Goal: Contribute content

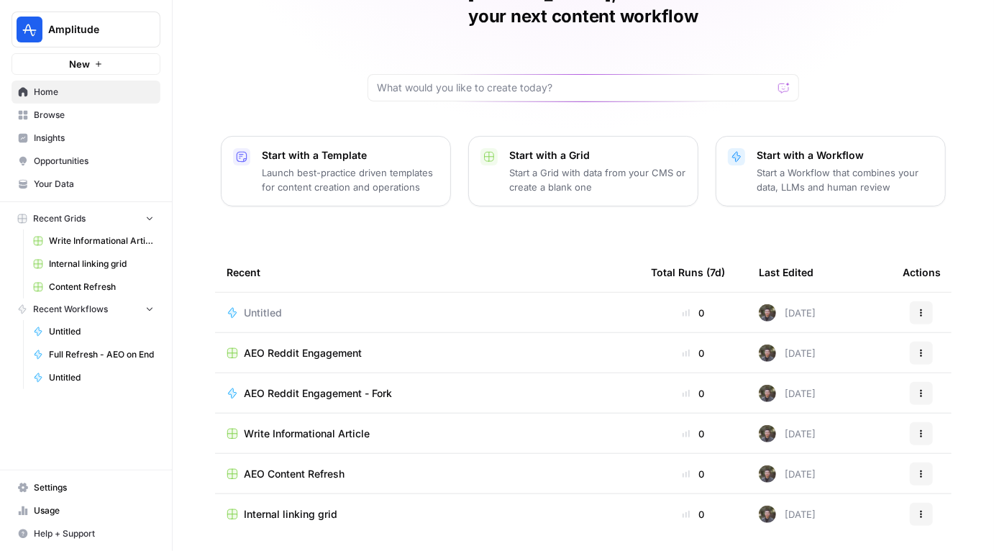
scroll to position [109, 0]
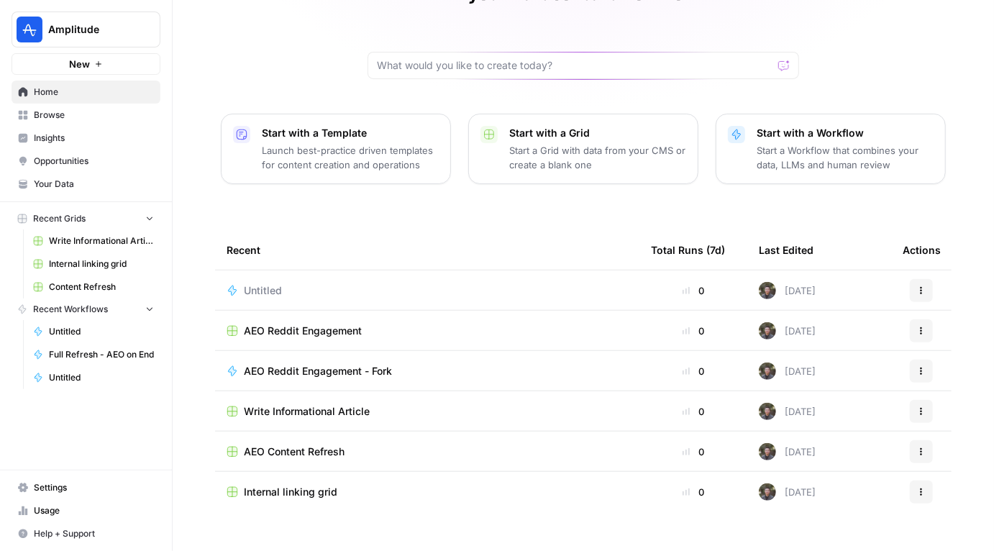
click at [55, 135] on span "Insights" at bounding box center [94, 138] width 120 height 13
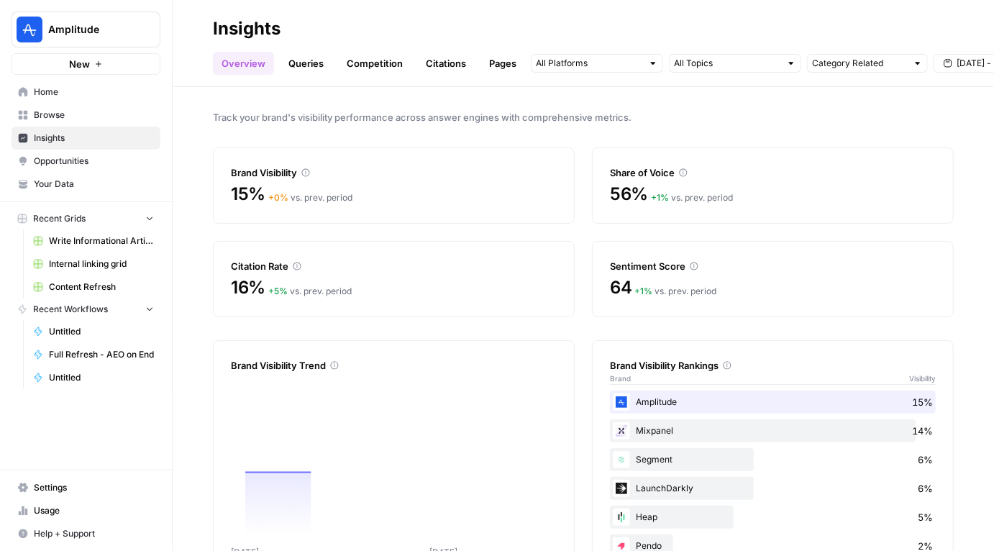
click at [312, 61] on link "Queries" at bounding box center [306, 63] width 53 height 23
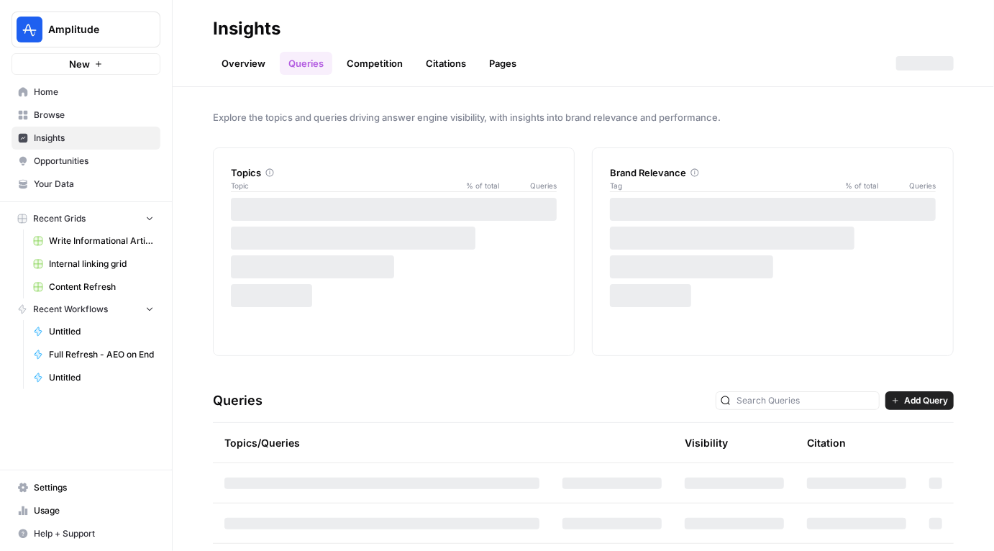
scroll to position [113, 0]
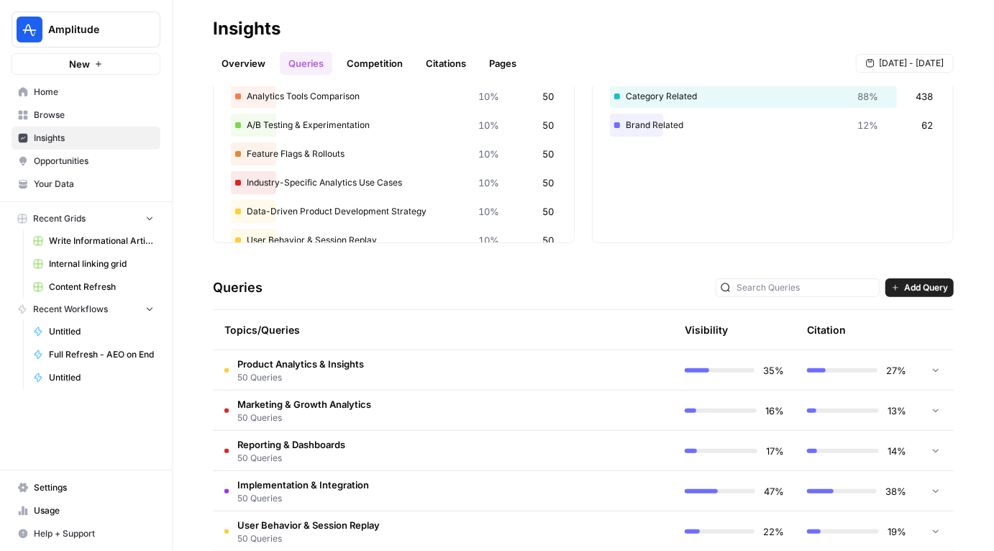
click at [496, 362] on td "Product Analytics & Insights 50 Queries" at bounding box center [382, 370] width 338 height 40
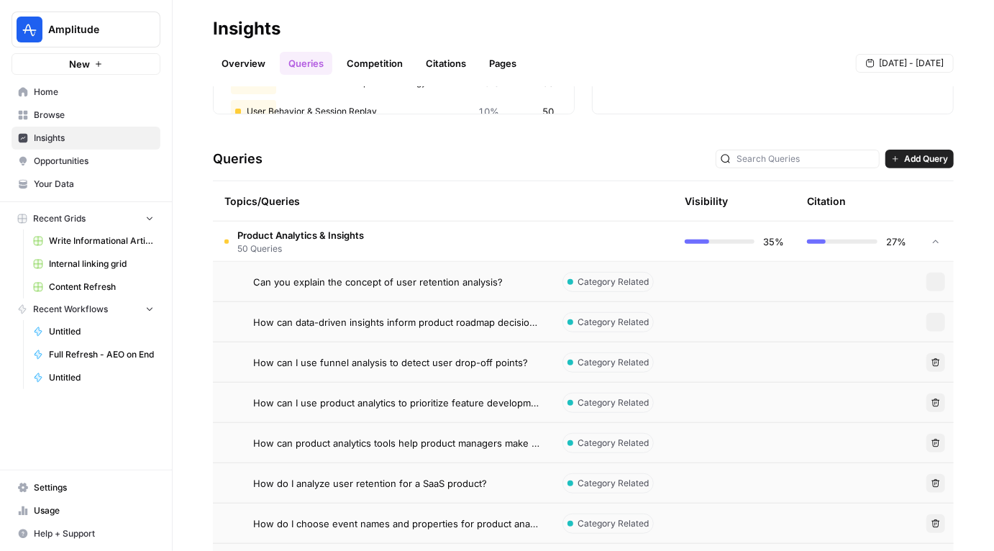
scroll to position [209, 0]
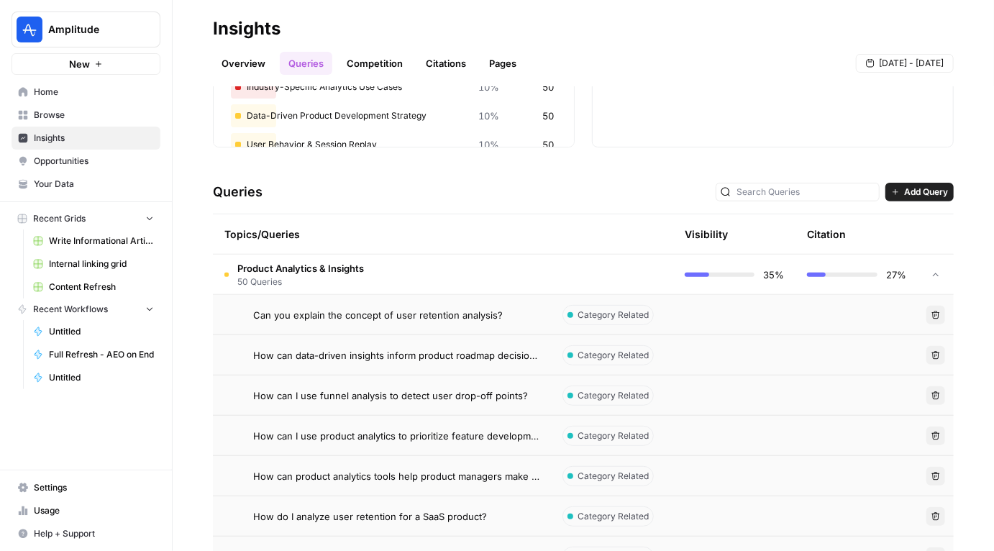
click at [921, 194] on span "Add Query" at bounding box center [926, 192] width 44 height 13
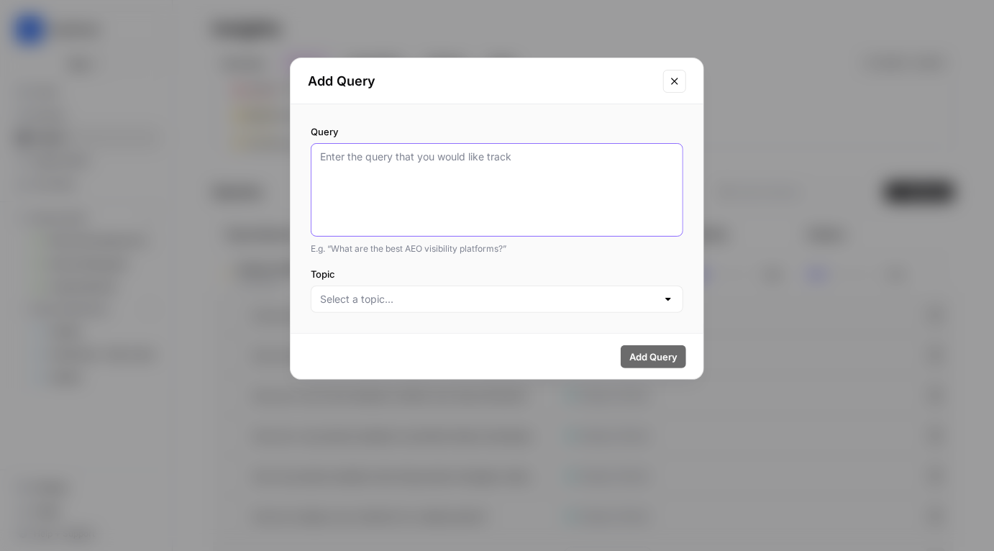
click at [473, 171] on textarea "Query" at bounding box center [497, 190] width 354 height 81
paste textarea "Can you explain what product analytics is in simple terms? How does product ana…"
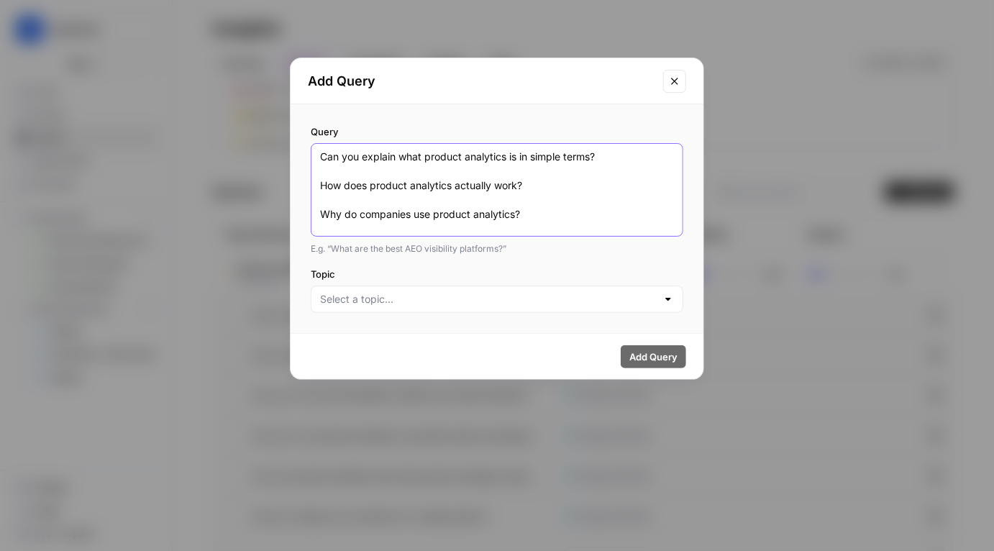
scroll to position [191, 0]
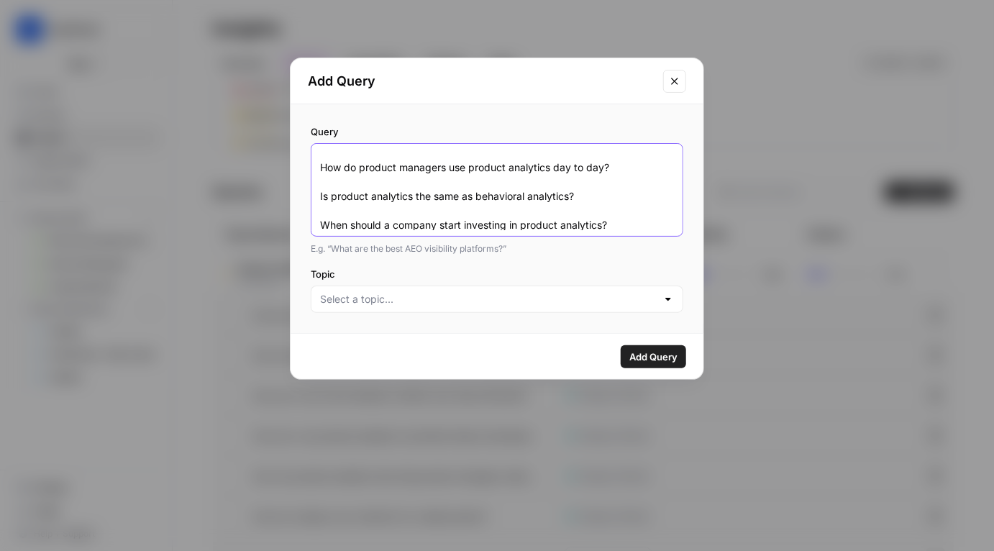
type textarea "Can you explain what product analytics is in simple terms? How does product ana…"
click at [439, 300] on input "Topic" at bounding box center [488, 299] width 337 height 14
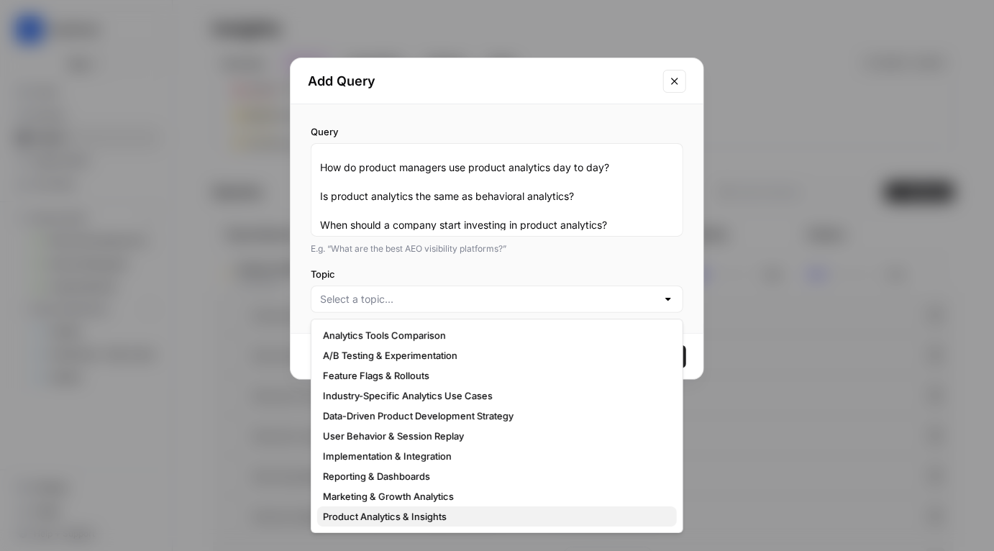
click at [453, 517] on span "Product Analytics & Insights" at bounding box center [494, 516] width 342 height 14
type input "Product Analytics & Insights"
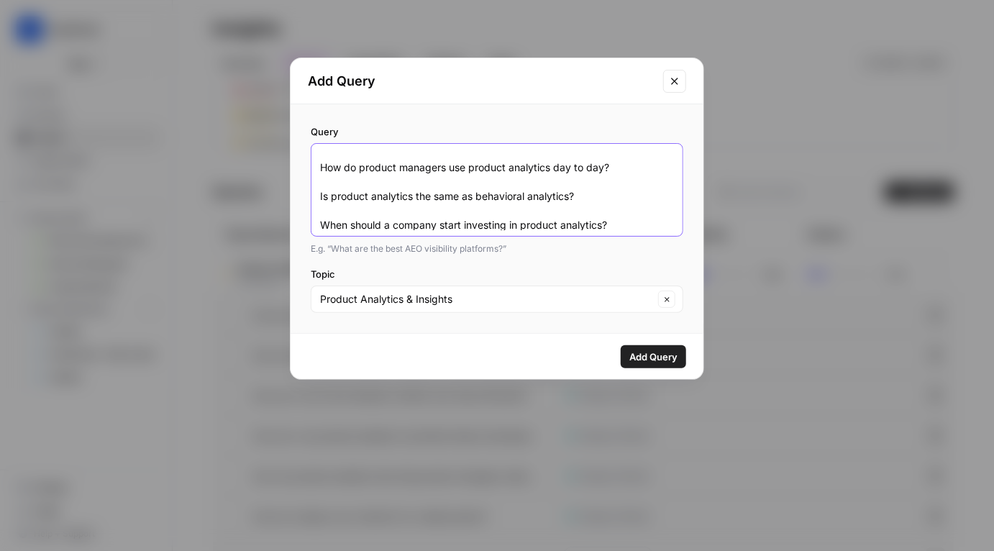
click at [458, 209] on textarea "Can you explain what product analytics is in simple terms? How does product ana…" at bounding box center [497, 190] width 354 height 81
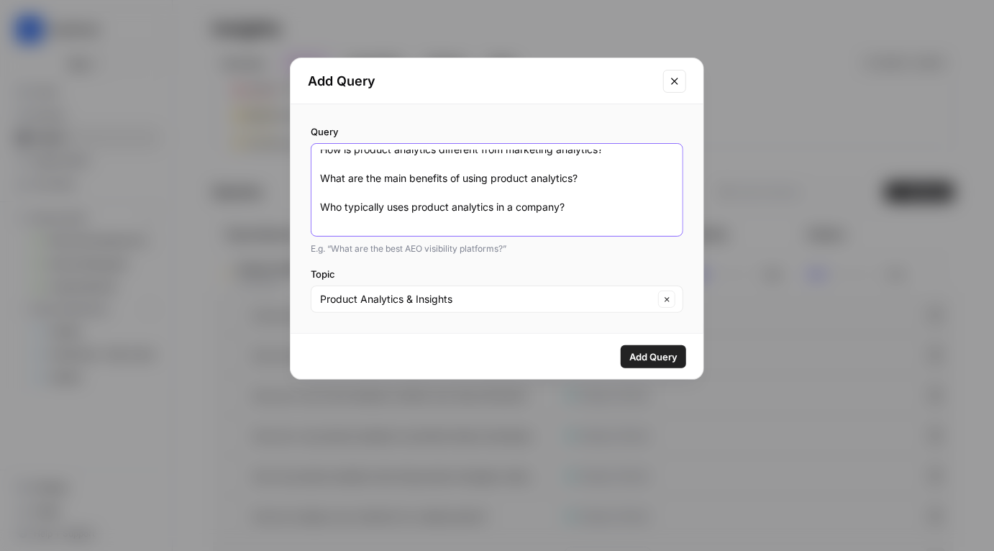
scroll to position [0, 0]
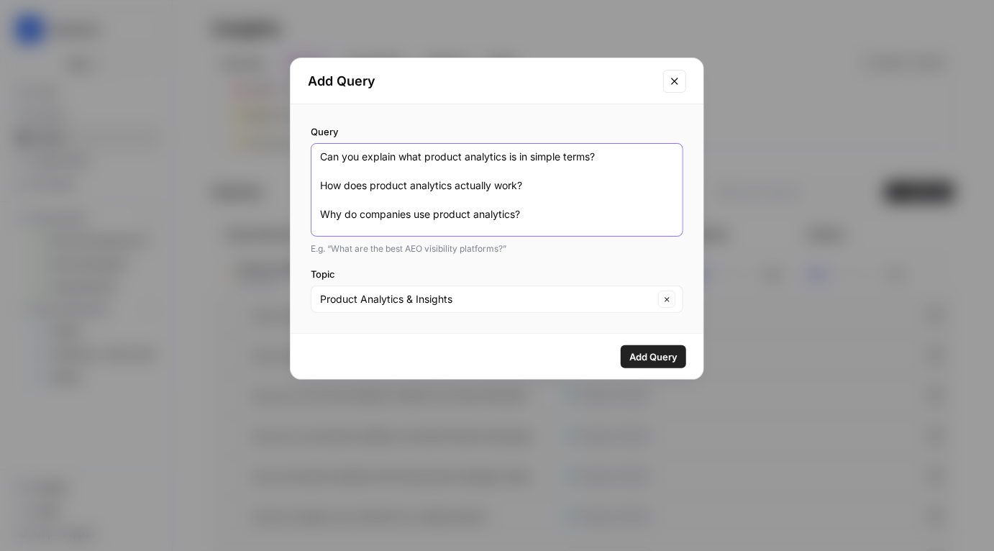
click at [461, 162] on textarea "Can you explain what product analytics is in simple terms? How does product ana…" at bounding box center [497, 190] width 354 height 81
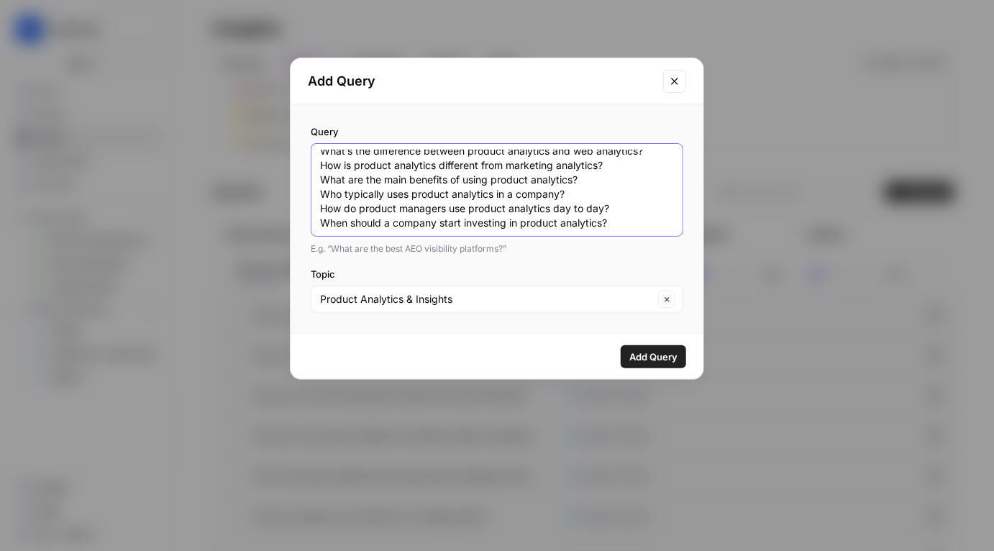
scroll to position [19, 0]
type textarea "How does product analytics actually work? What’s the difference between product…"
click at [631, 359] on span "Add Query" at bounding box center [653, 357] width 48 height 14
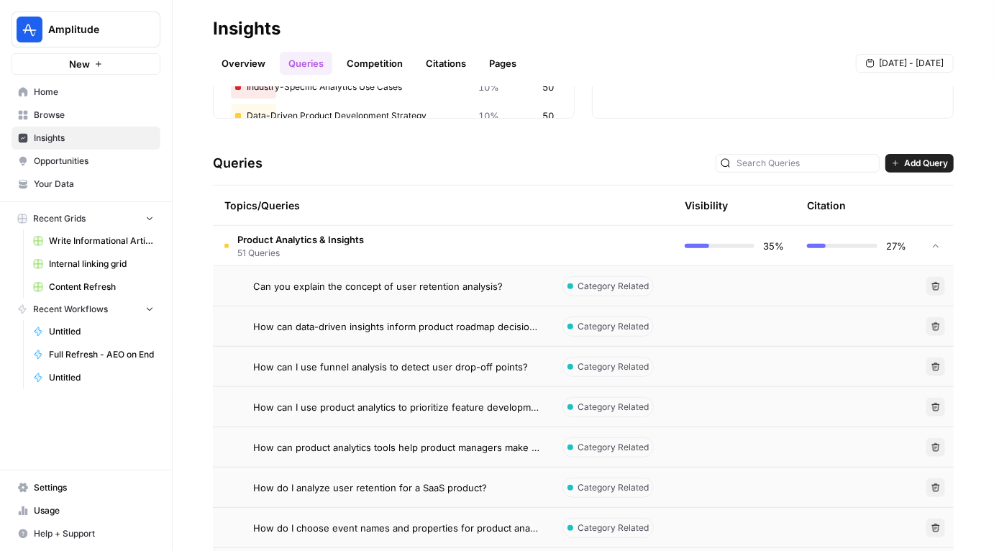
scroll to position [0, 0]
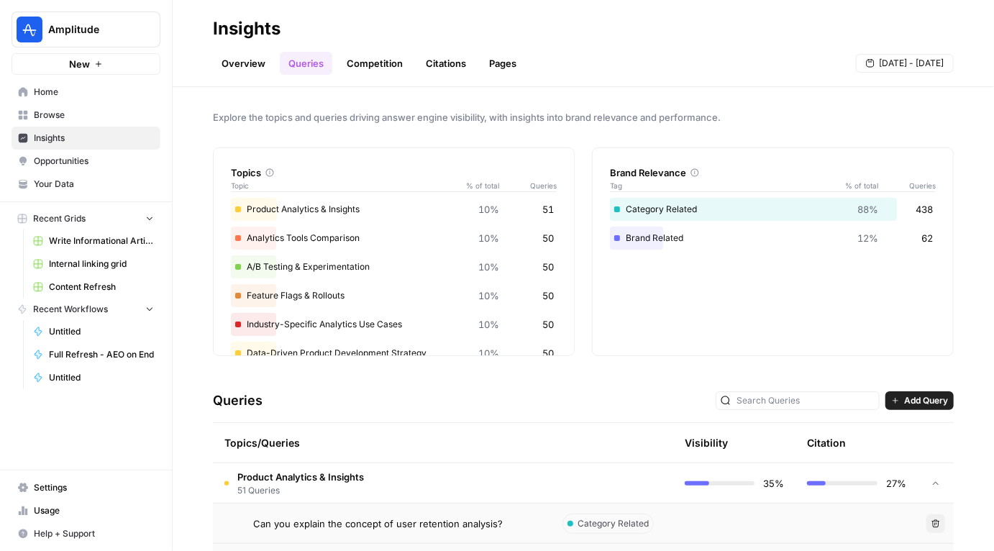
click at [933, 401] on span "Add Query" at bounding box center [926, 400] width 44 height 13
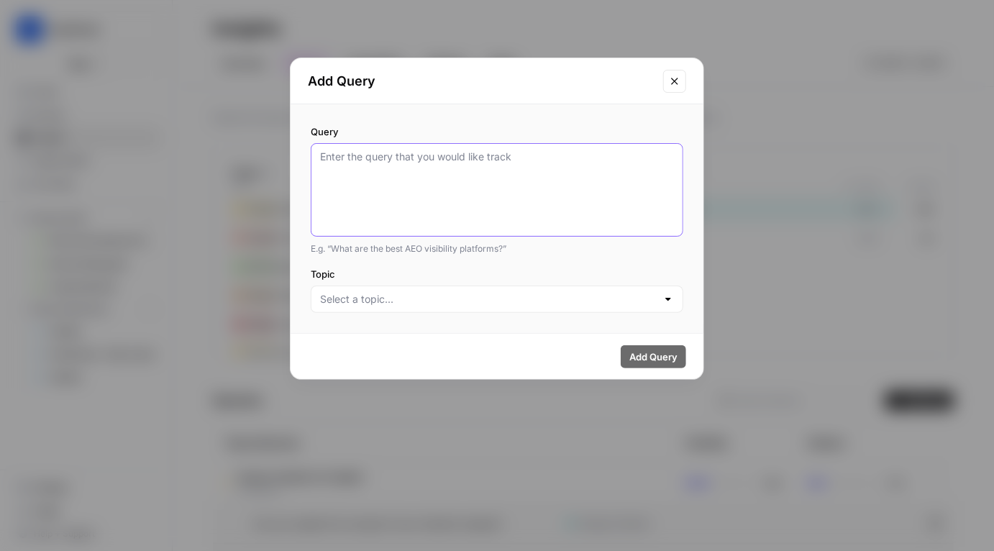
click at [496, 207] on textarea "Query" at bounding box center [497, 190] width 354 height 81
paste textarea "What are the most popular product analytics tools right now? Which product anal…"
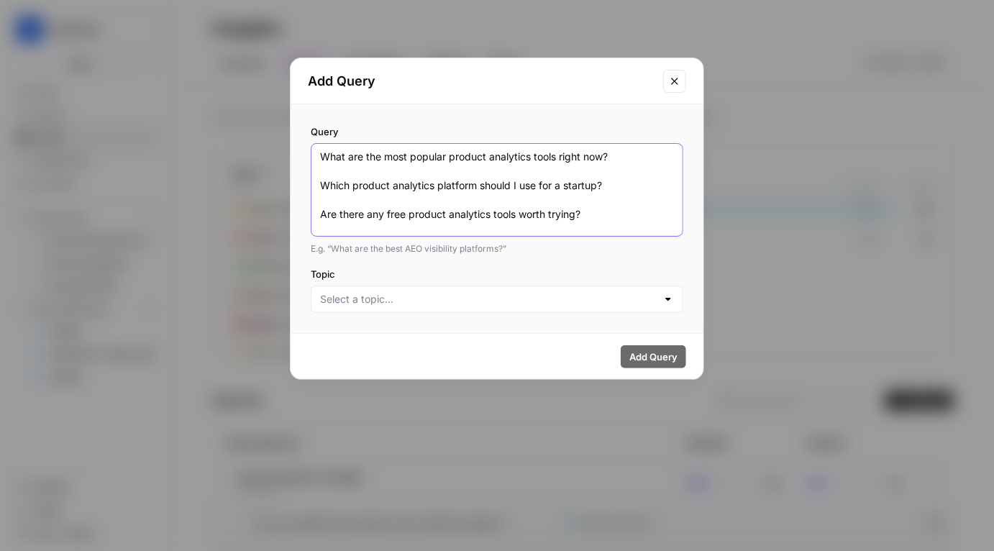
scroll to position [191, 0]
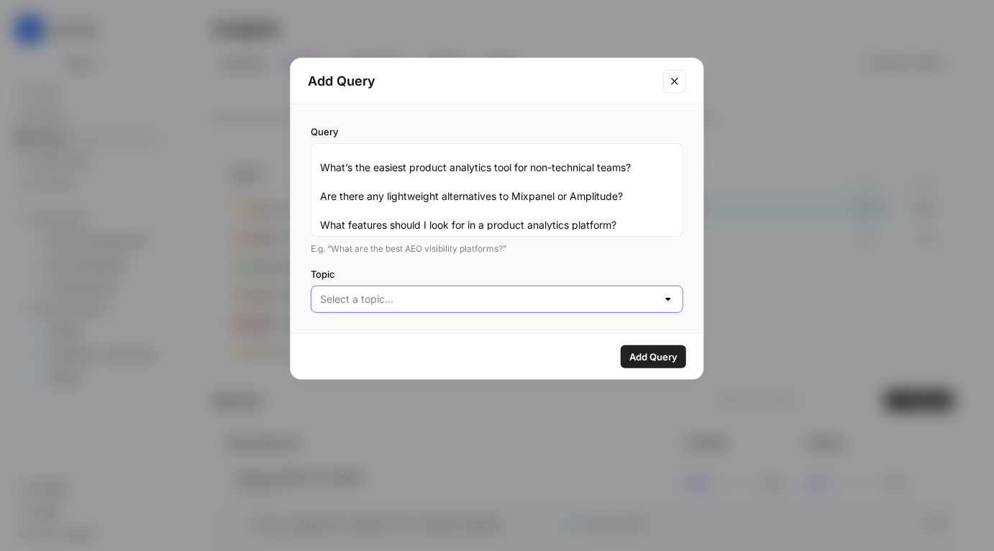
click at [455, 303] on input "Topic" at bounding box center [488, 299] width 337 height 14
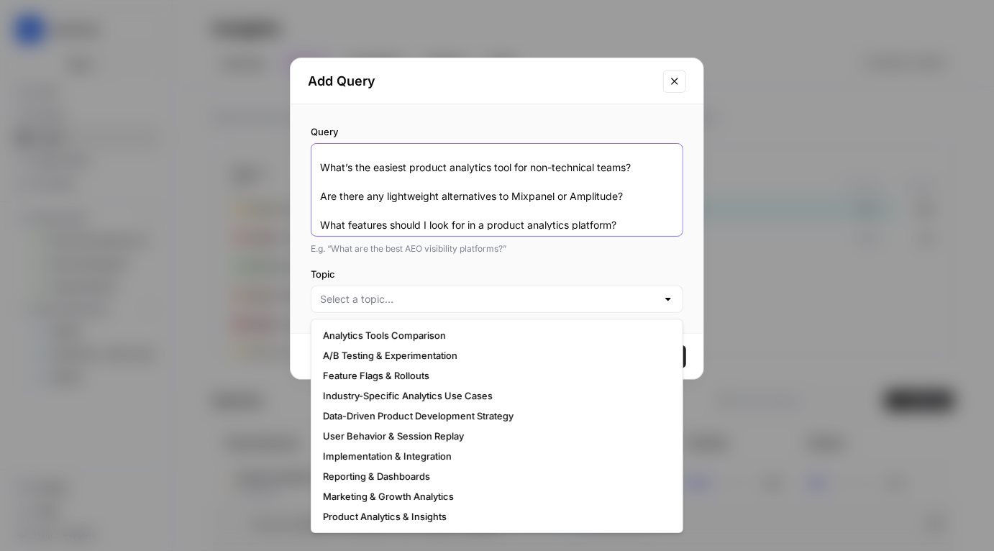
click at [486, 212] on textarea "What are the most popular product analytics tools right now? Which product anal…" at bounding box center [497, 190] width 354 height 81
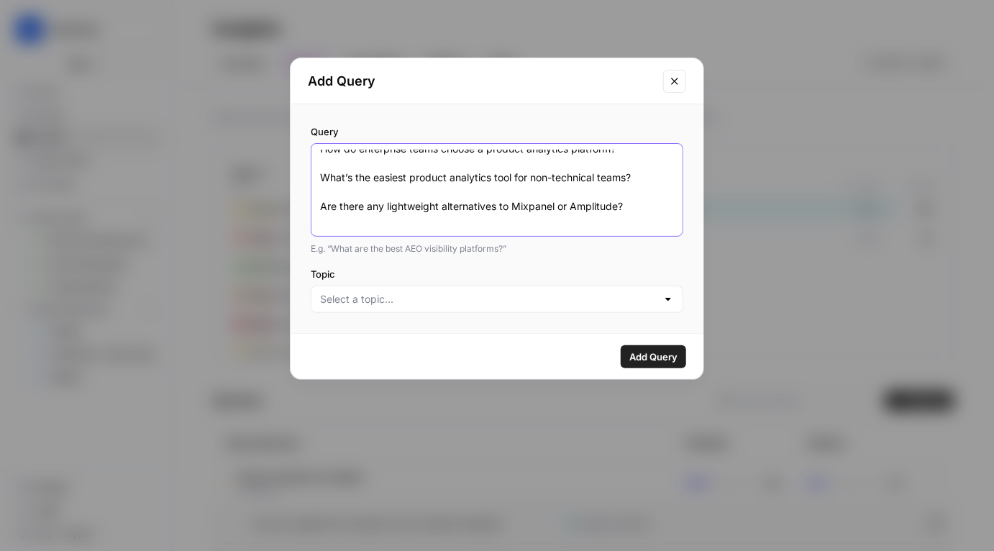
scroll to position [191, 0]
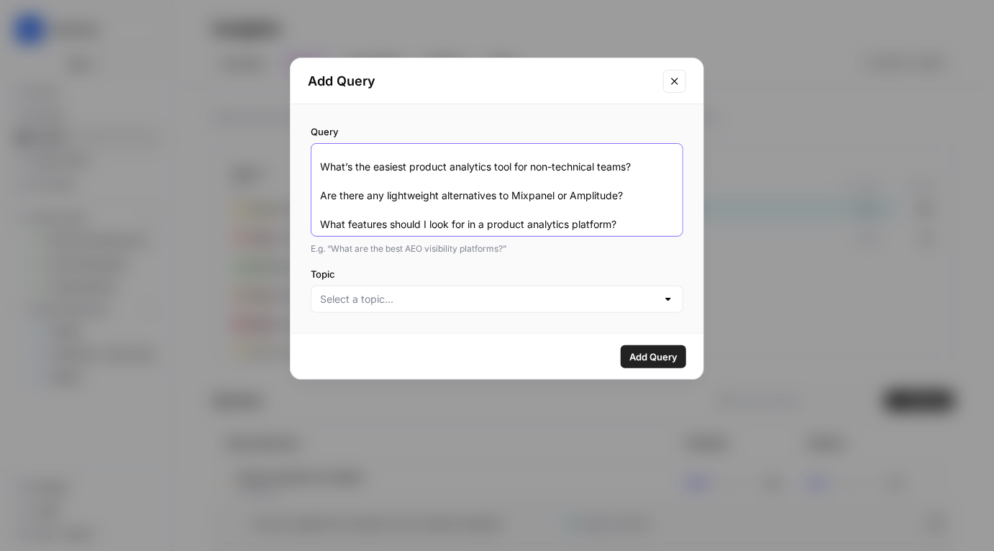
click at [489, 195] on textarea "What are the most popular product analytics tools right now? Which product anal…" at bounding box center [497, 190] width 354 height 81
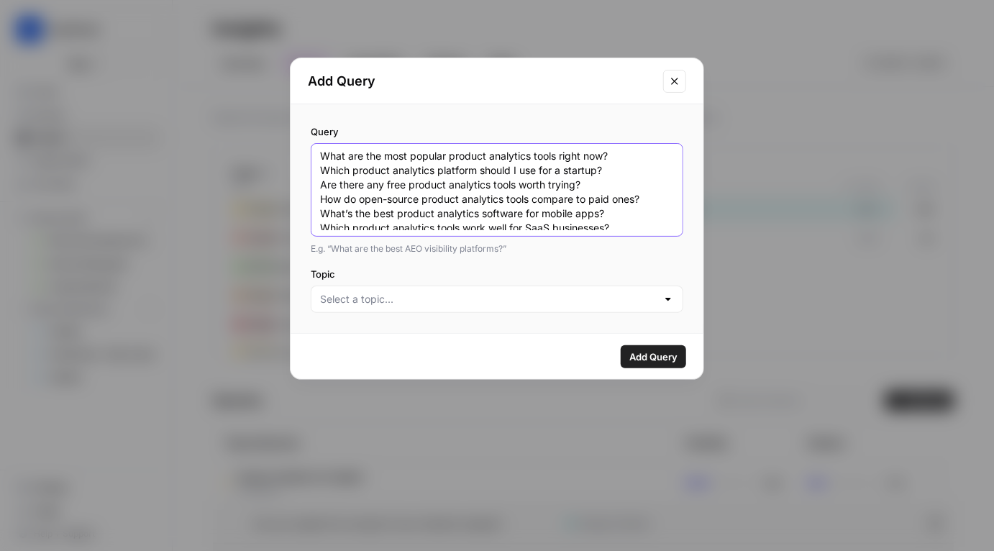
scroll to position [9, 0]
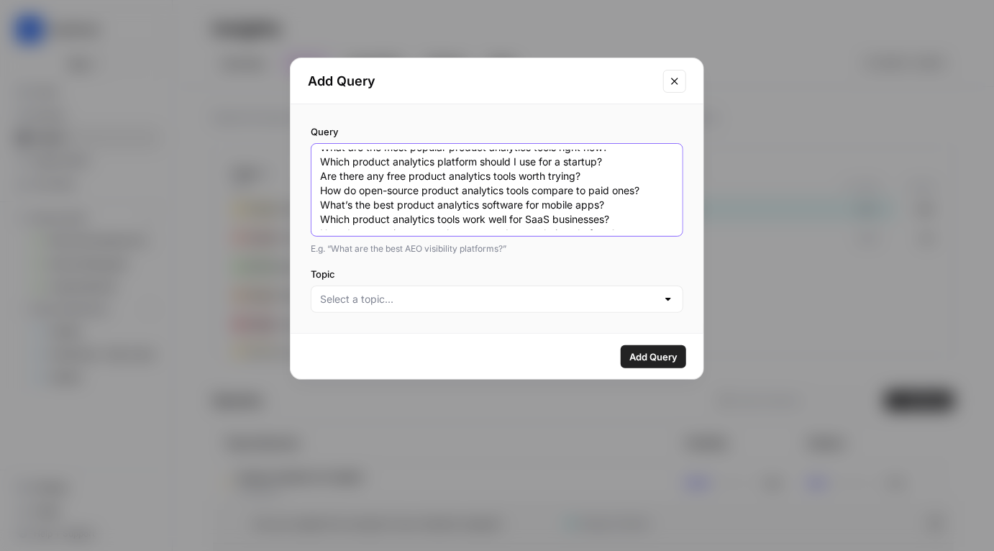
type textarea "What are the most popular product analytics tools right now? Which product anal…"
click at [494, 296] on input "Topic" at bounding box center [488, 299] width 337 height 14
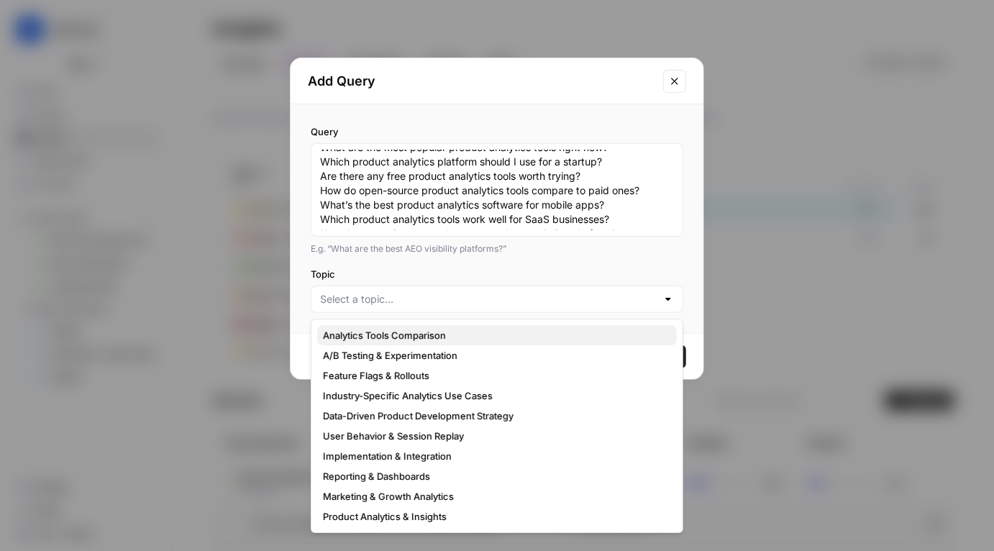
click at [471, 331] on span "Analytics Tools Comparison" at bounding box center [494, 335] width 342 height 14
type input "Analytics Tools Comparison"
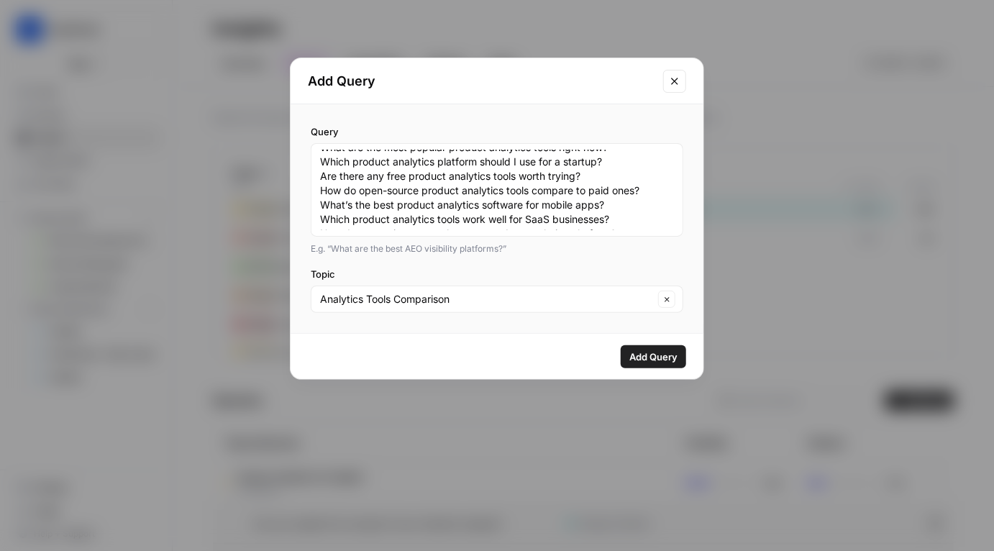
click at [663, 357] on span "Add Query" at bounding box center [653, 357] width 48 height 14
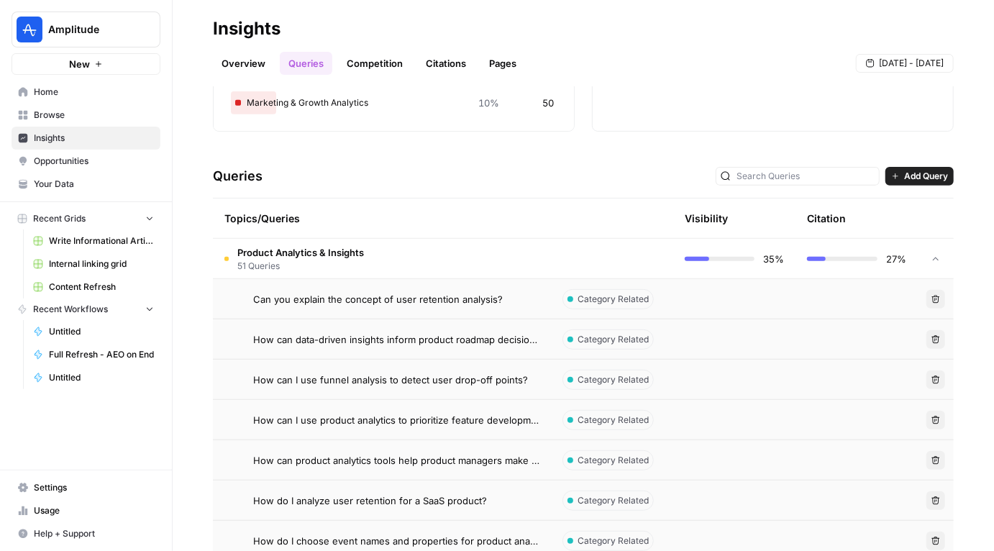
scroll to position [234, 0]
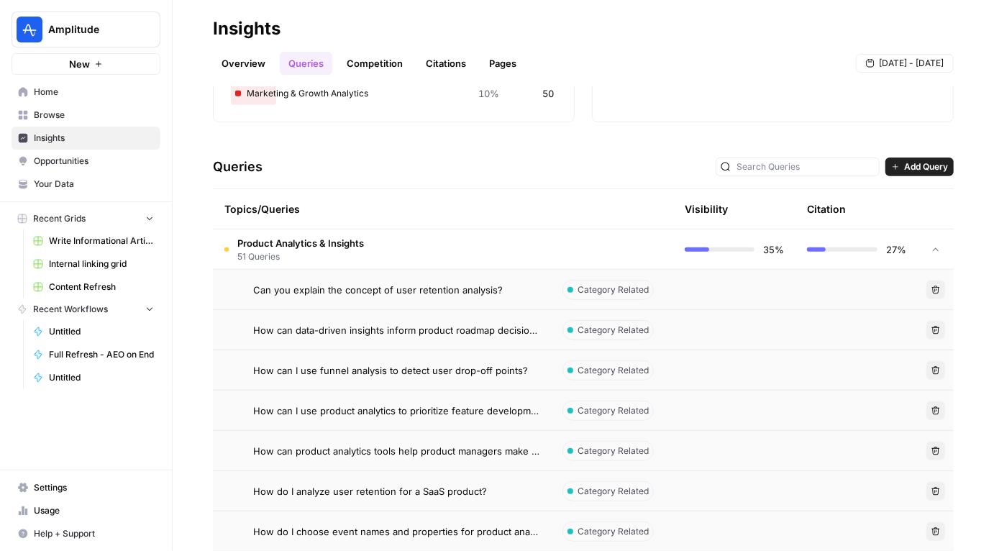
click at [575, 68] on div "Overview Queries Competition Citations Pages Sep 2 - Sep 8" at bounding box center [583, 57] width 741 height 35
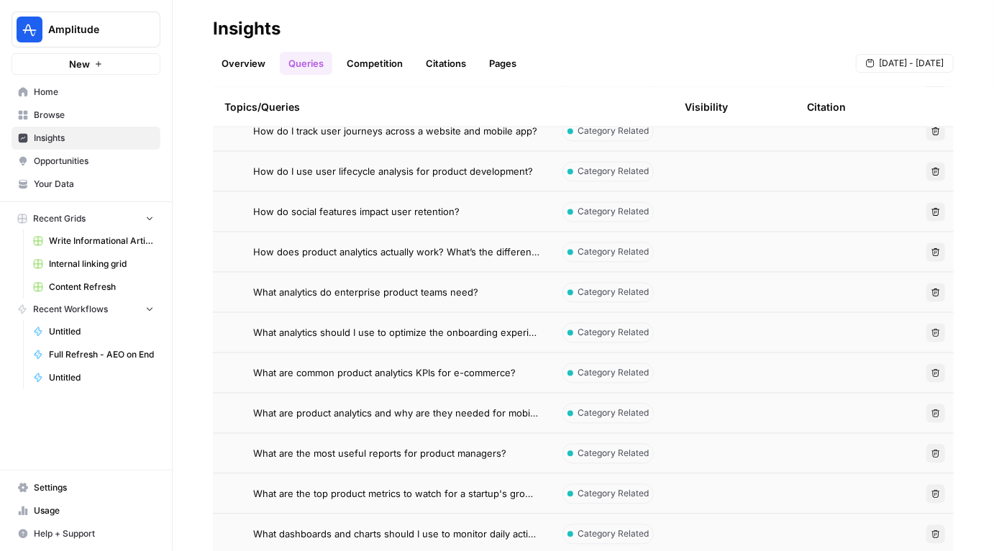
scroll to position [1197, 0]
